Goal: Use online tool/utility: Utilize a website feature to perform a specific function

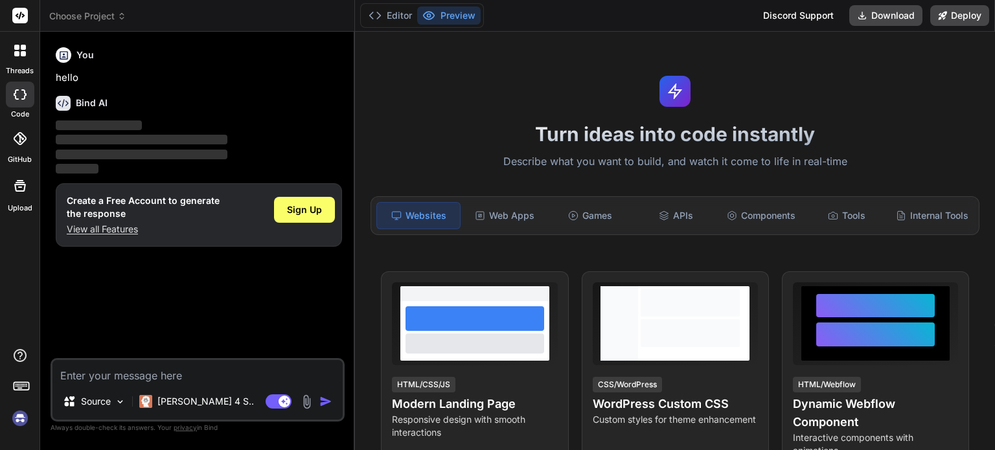
type textarea "x"
click at [25, 47] on icon at bounding box center [23, 47] width 5 height 5
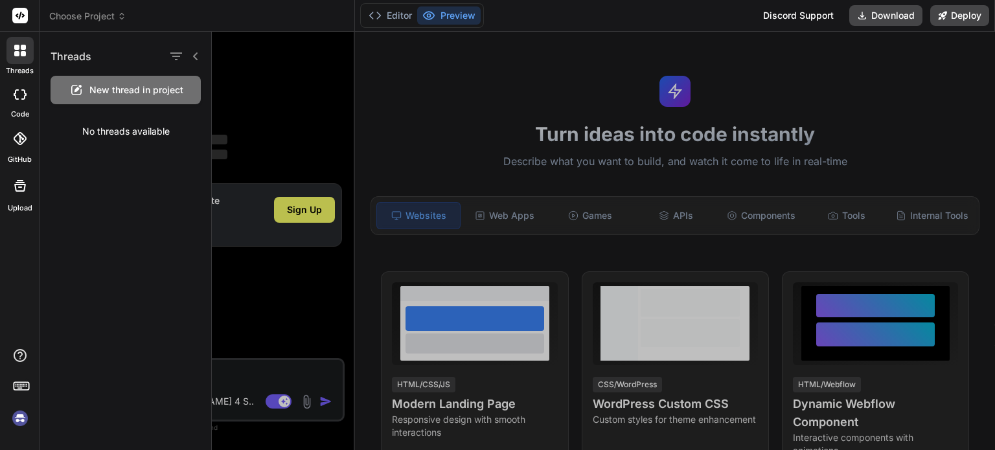
click at [23, 49] on icon at bounding box center [23, 47] width 5 height 5
click at [313, 73] on div at bounding box center [603, 241] width 783 height 419
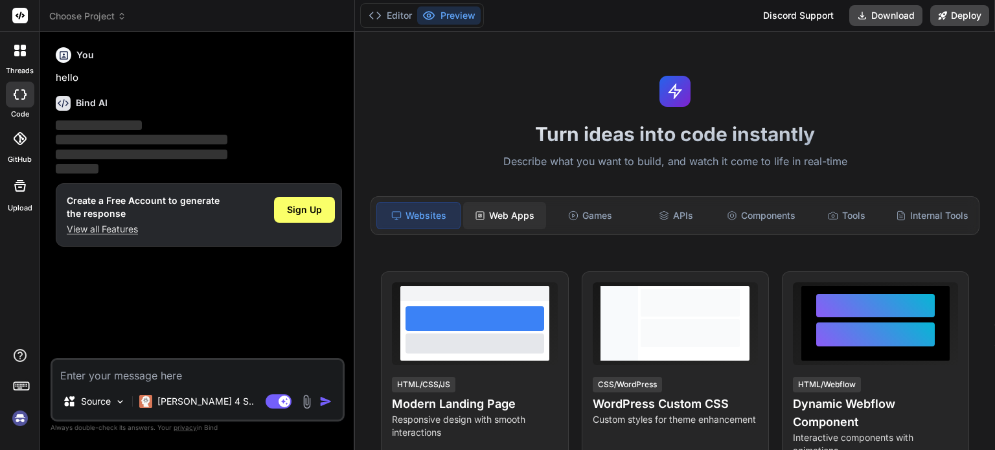
click at [513, 214] on div "Web Apps" at bounding box center [504, 215] width 83 height 27
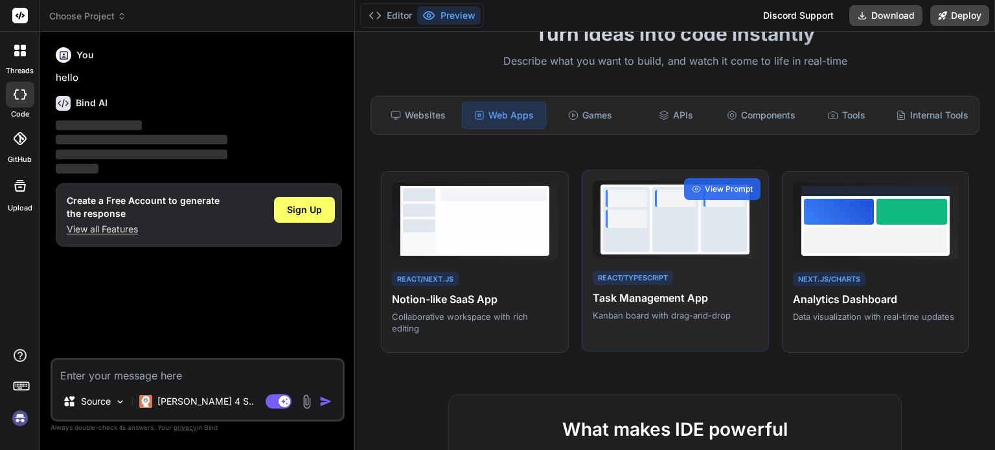
scroll to position [95, 0]
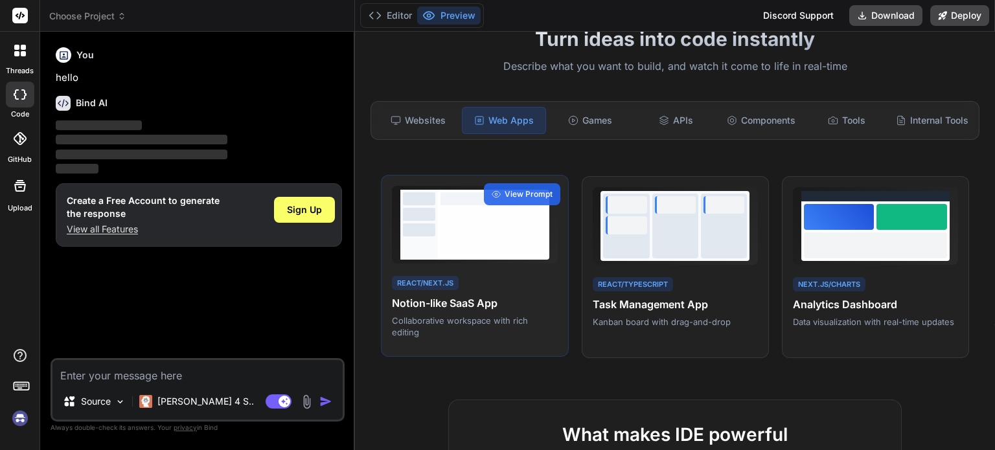
click at [467, 329] on p "Collaborative workspace with rich editing" at bounding box center [474, 326] width 165 height 23
click at [526, 198] on span "View Prompt" at bounding box center [529, 195] width 48 height 12
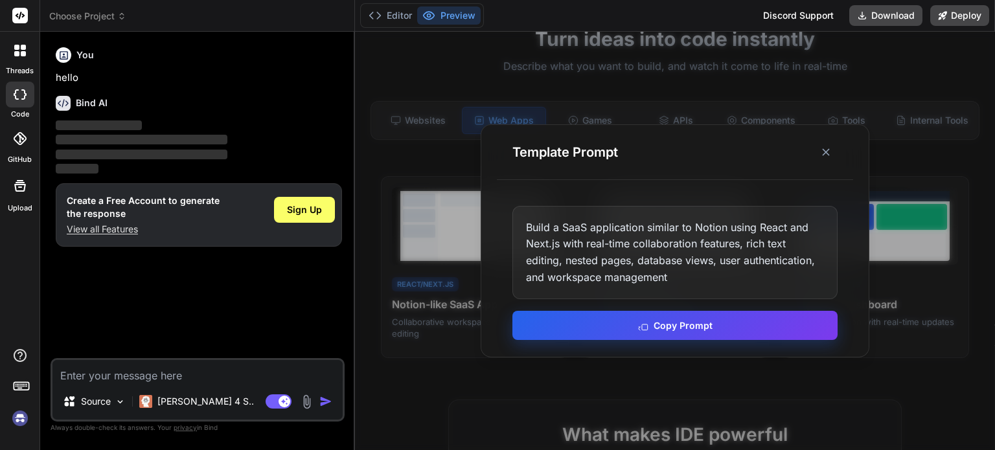
click at [620, 325] on button "Copy Prompt" at bounding box center [675, 325] width 325 height 29
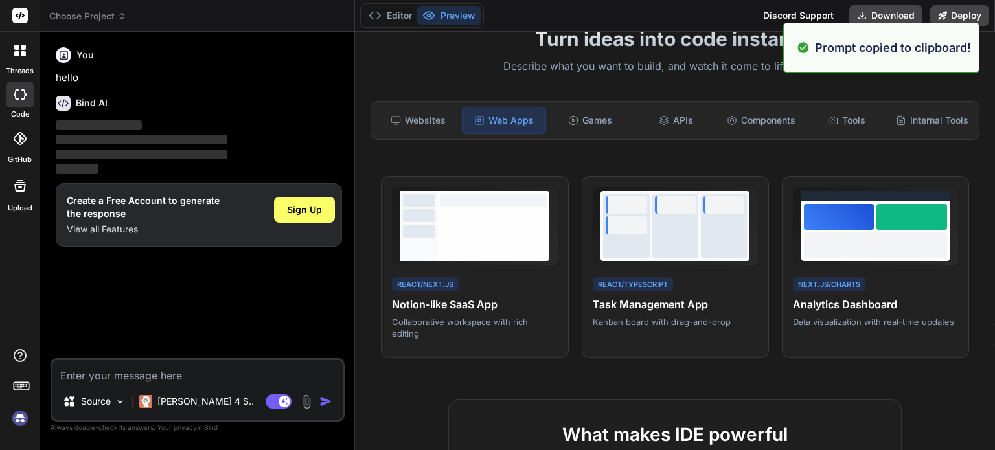
click at [214, 378] on textarea at bounding box center [197, 371] width 290 height 23
paste textarea "Build a SaaS application similar to Notion using React and Next.js with real-ti…"
type textarea "Build a SaaS application similar to Notion using React and Next.js with real-ti…"
type textarea "x"
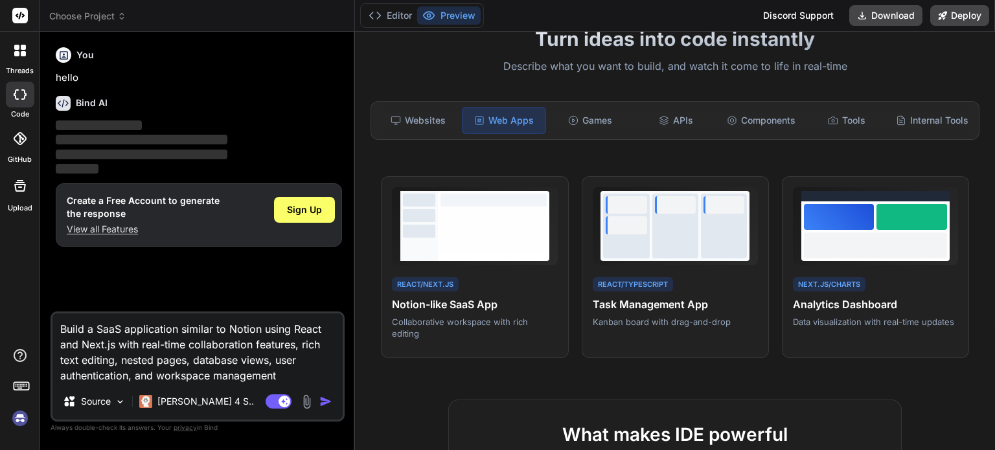
type textarea "Build a SaaS application similar to Notion using React and Next.js with real-ti…"
click at [326, 402] on img "button" at bounding box center [325, 401] width 13 height 13
click at [303, 211] on span "Sign Up" at bounding box center [304, 209] width 35 height 13
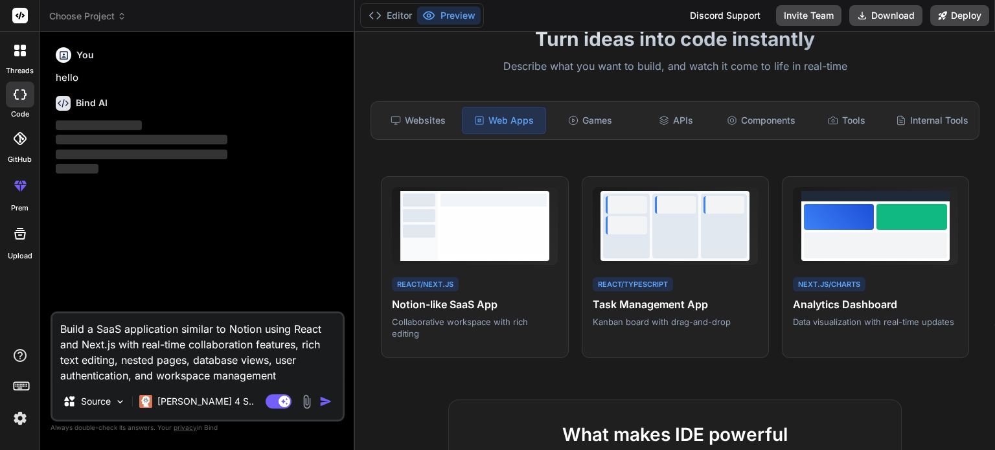
drag, startPoint x: 285, startPoint y: 378, endPoint x: 62, endPoint y: 321, distance: 230.9
click at [62, 321] on textarea "Build a SaaS application similar to Notion using React and Next.js with real-ti…" at bounding box center [197, 349] width 290 height 70
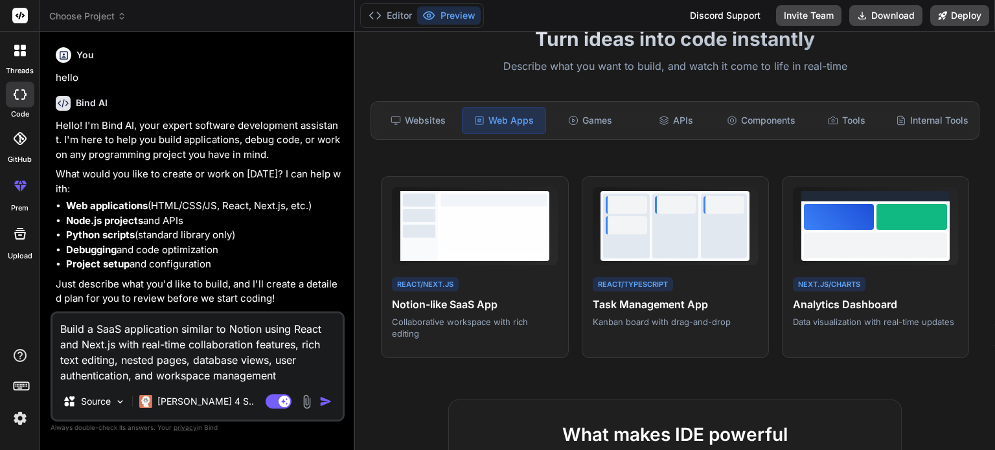
type textarea "x"
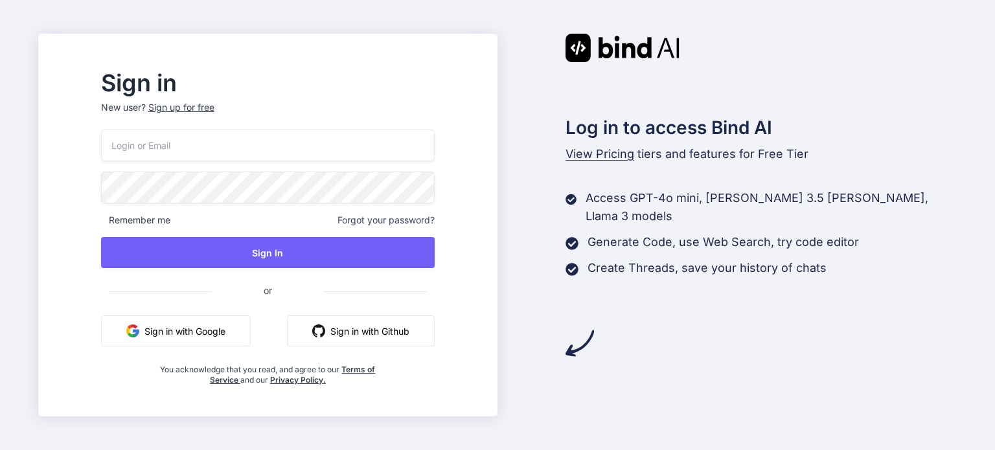
click at [358, 328] on button "Sign in with Github" at bounding box center [361, 331] width 148 height 31
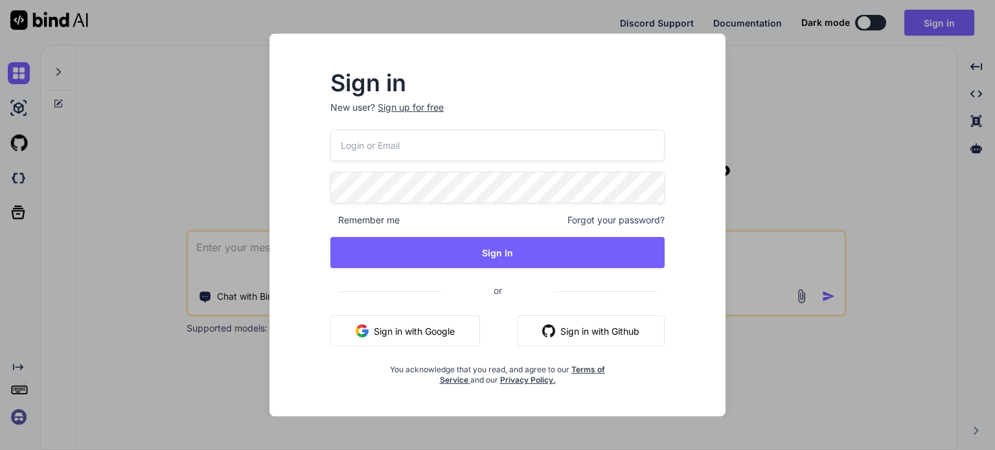
click at [566, 332] on button "Sign in with Github" at bounding box center [591, 331] width 148 height 31
click at [139, 178] on div "Sign in New user? Sign up for free Remember me Forgot your password? Sign In or…" at bounding box center [497, 225] width 995 height 450
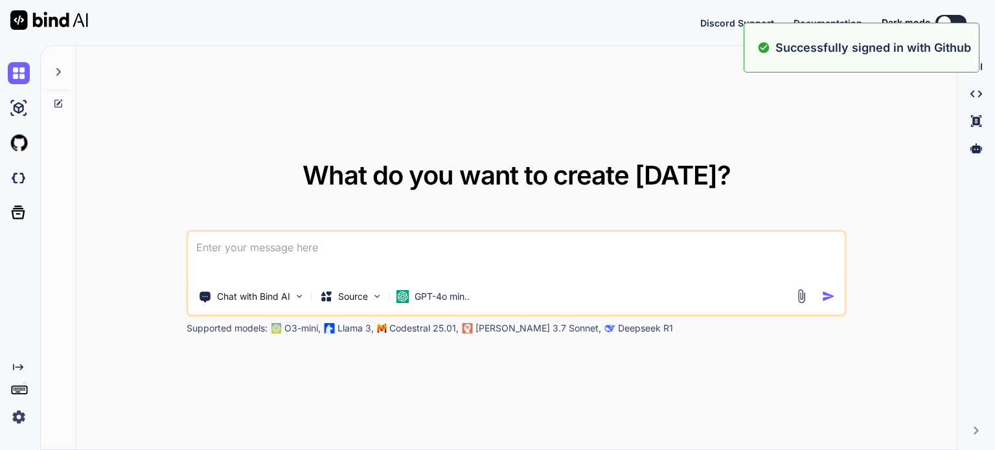
click at [327, 269] on textarea at bounding box center [517, 256] width 656 height 48
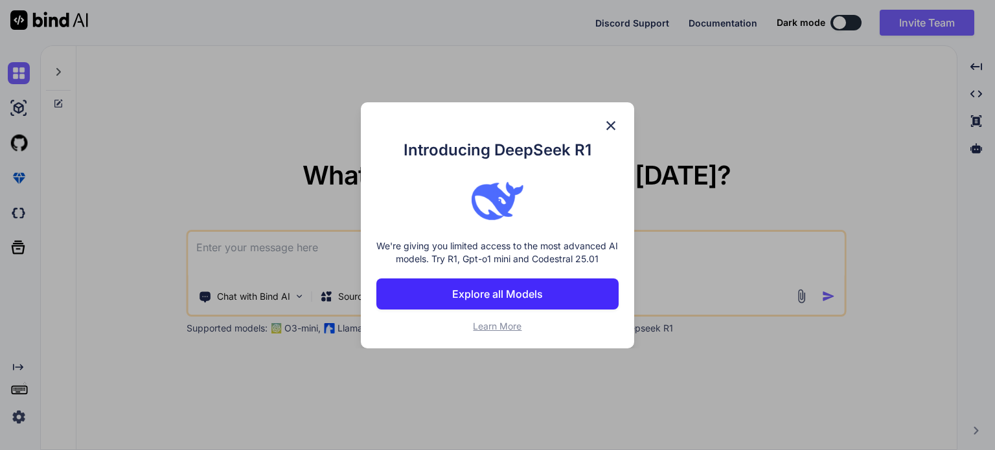
click at [612, 122] on img at bounding box center [611, 126] width 16 height 16
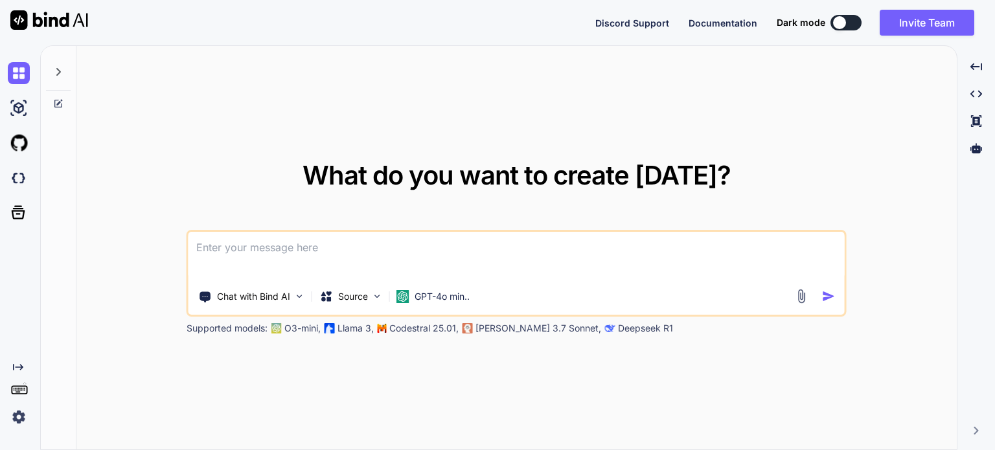
click at [394, 262] on textarea at bounding box center [517, 256] width 656 height 48
type textarea "x"
paste textarea "https://appstoreconnect.apple.com/business/atb/09c09d6a-9c69-48bb-a889-4c40425b…"
type textarea "https://appstoreconnect.apple.com/business/atb/09c09d6a-9c69-48bb-a889-4c40425b…"
type textarea "x"
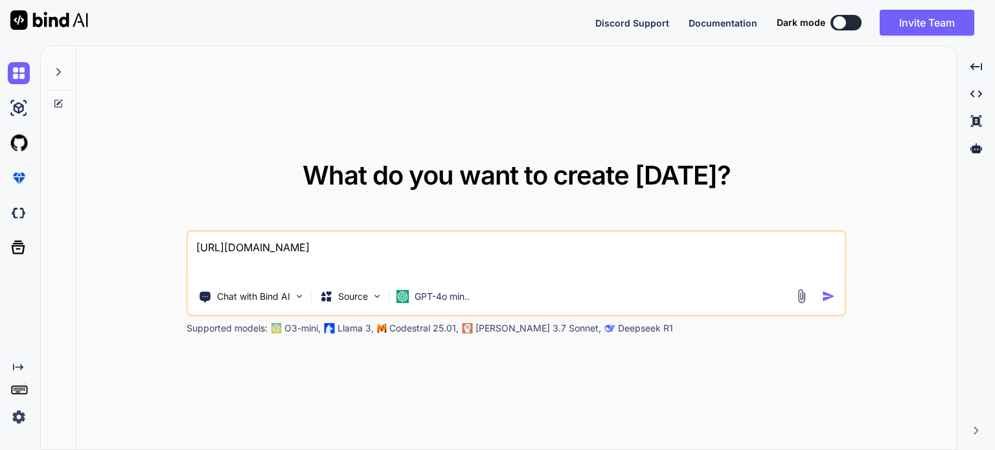
paste textarea "Build a SaaS application similar to Notion using React and Next.js with real-ti…"
type textarea "Build a SaaS application similar to Notion using React and Next.js with real-ti…"
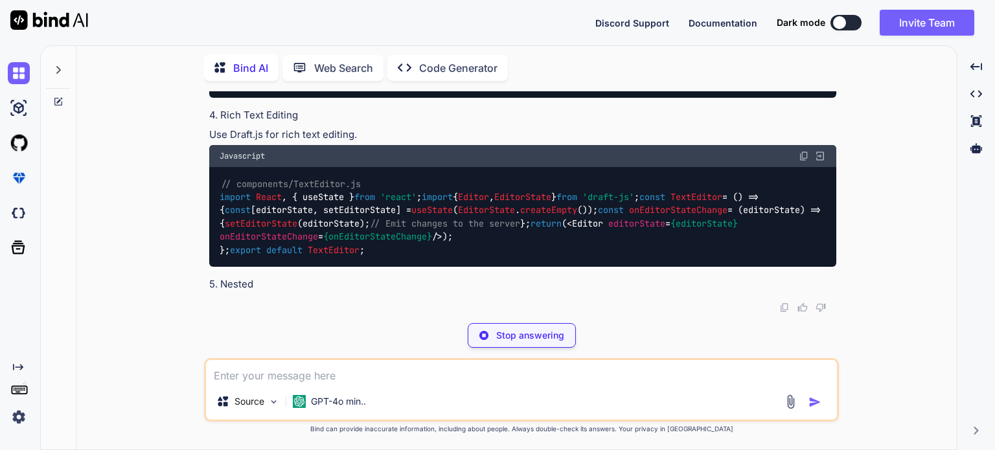
scroll to position [1728, 0]
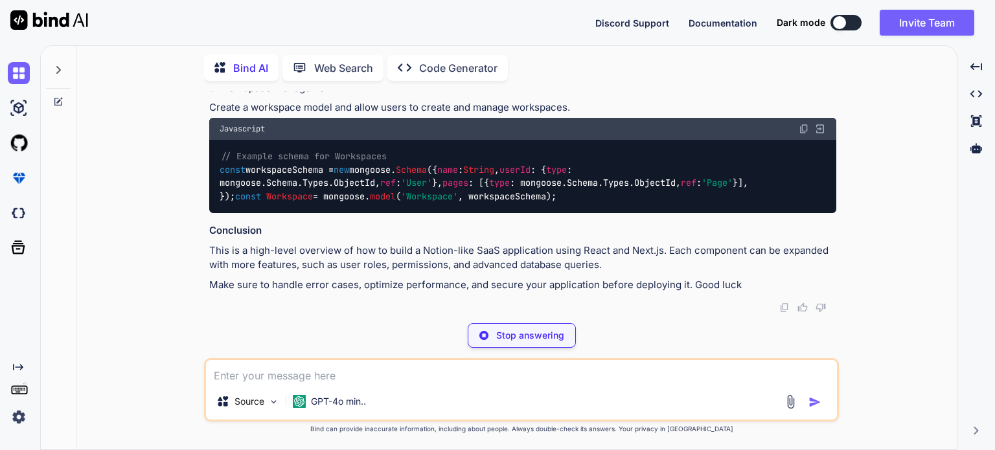
click at [441, 67] on p "Code Generator" at bounding box center [458, 68] width 78 height 16
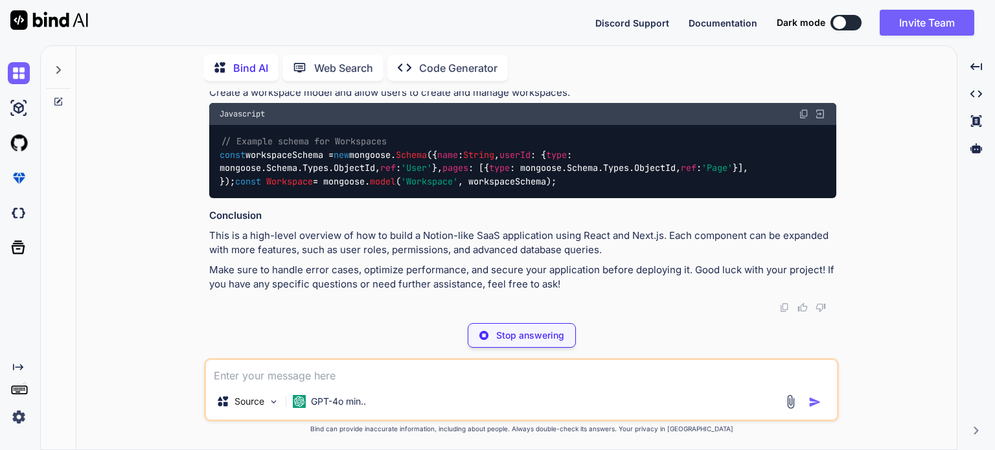
scroll to position [1785, 0]
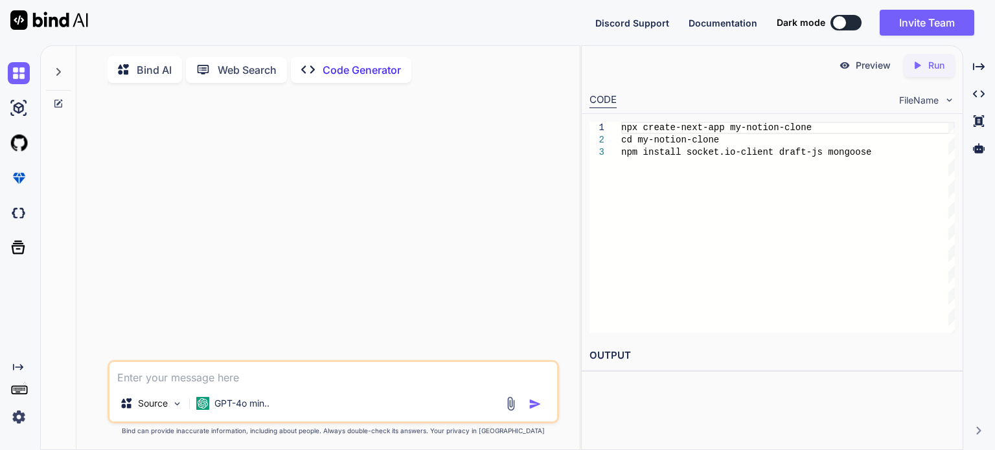
click at [135, 72] on icon at bounding box center [127, 70] width 19 height 16
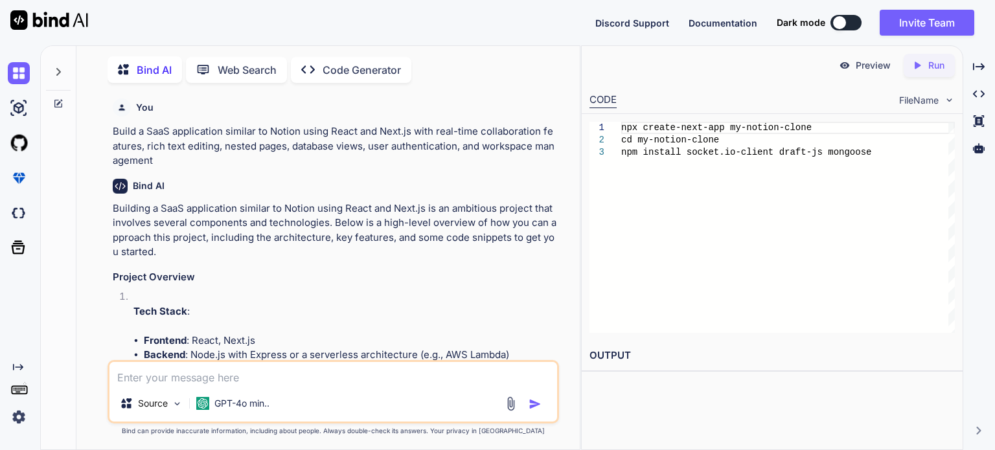
scroll to position [5, 0]
click at [922, 66] on icon "Created with Pixso." at bounding box center [918, 66] width 12 height 12
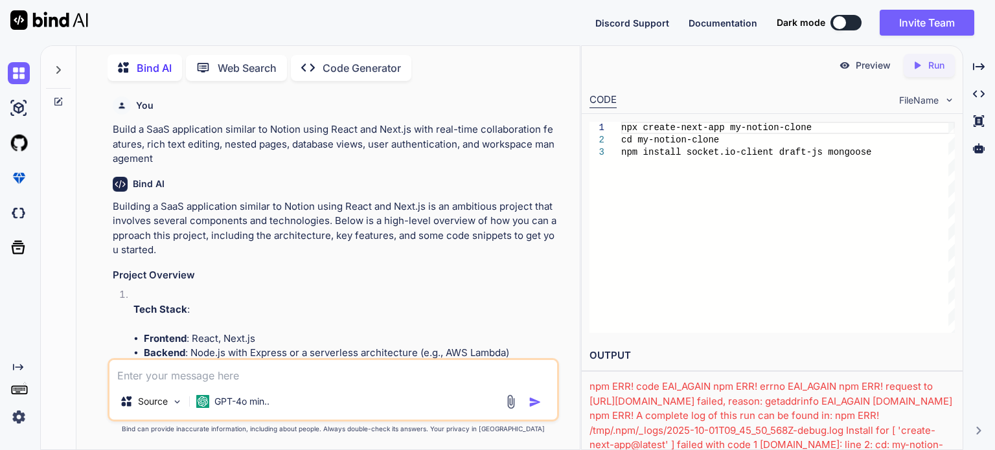
click at [850, 24] on button at bounding box center [846, 23] width 31 height 16
type textarea "x"
